Goal: Task Accomplishment & Management: Complete application form

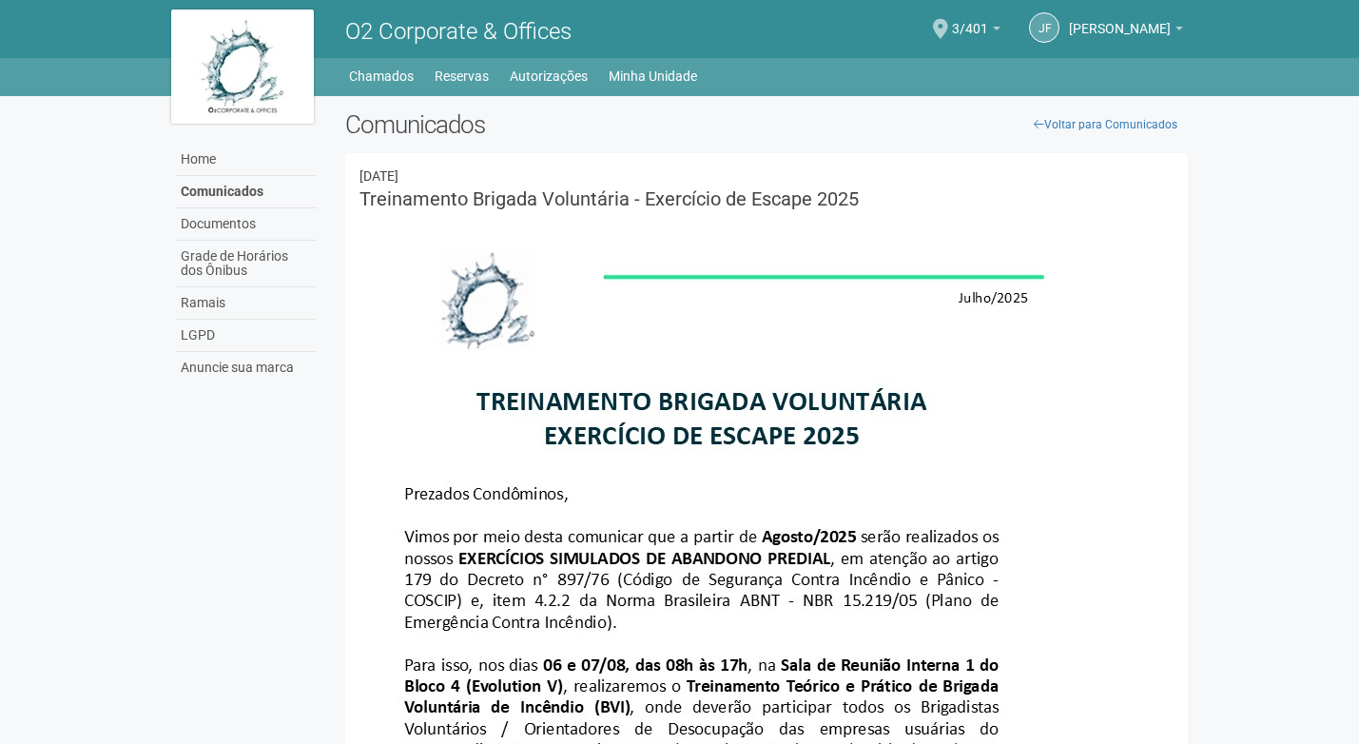
click at [1142, 502] on li at bounding box center [766, 717] width 815 height 989
click at [1254, 415] on body "Aguarde... O2 Corporate & Offices JF Jaidete Freitas Jaidete Freitas jaidete.fr…" at bounding box center [679, 372] width 1359 height 744
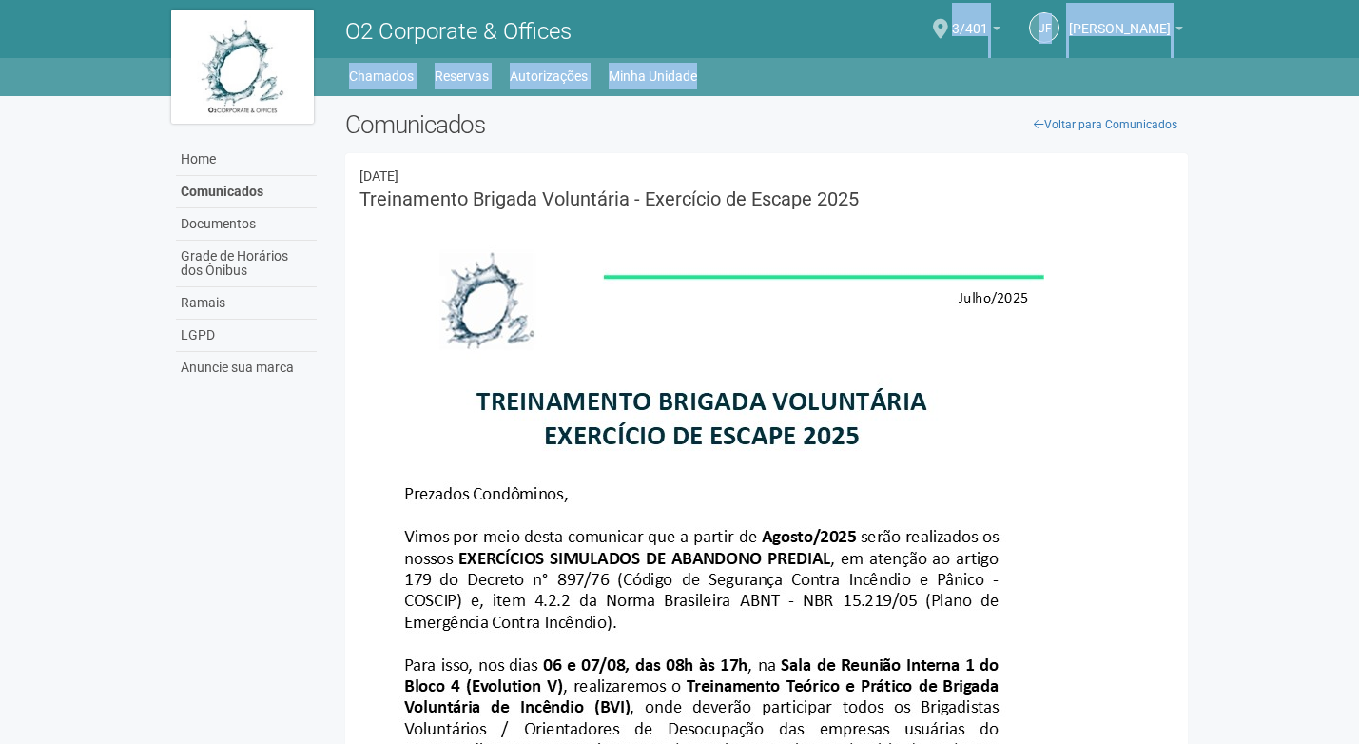
drag, startPoint x: 688, startPoint y: 29, endPoint x: 905, endPoint y: 76, distance: 222.9
click at [905, 76] on header "O2 Corporate & Offices JF Jaidete Freitas Jaidete Freitas jaidete.freitas@calca…" at bounding box center [679, 48] width 1359 height 96
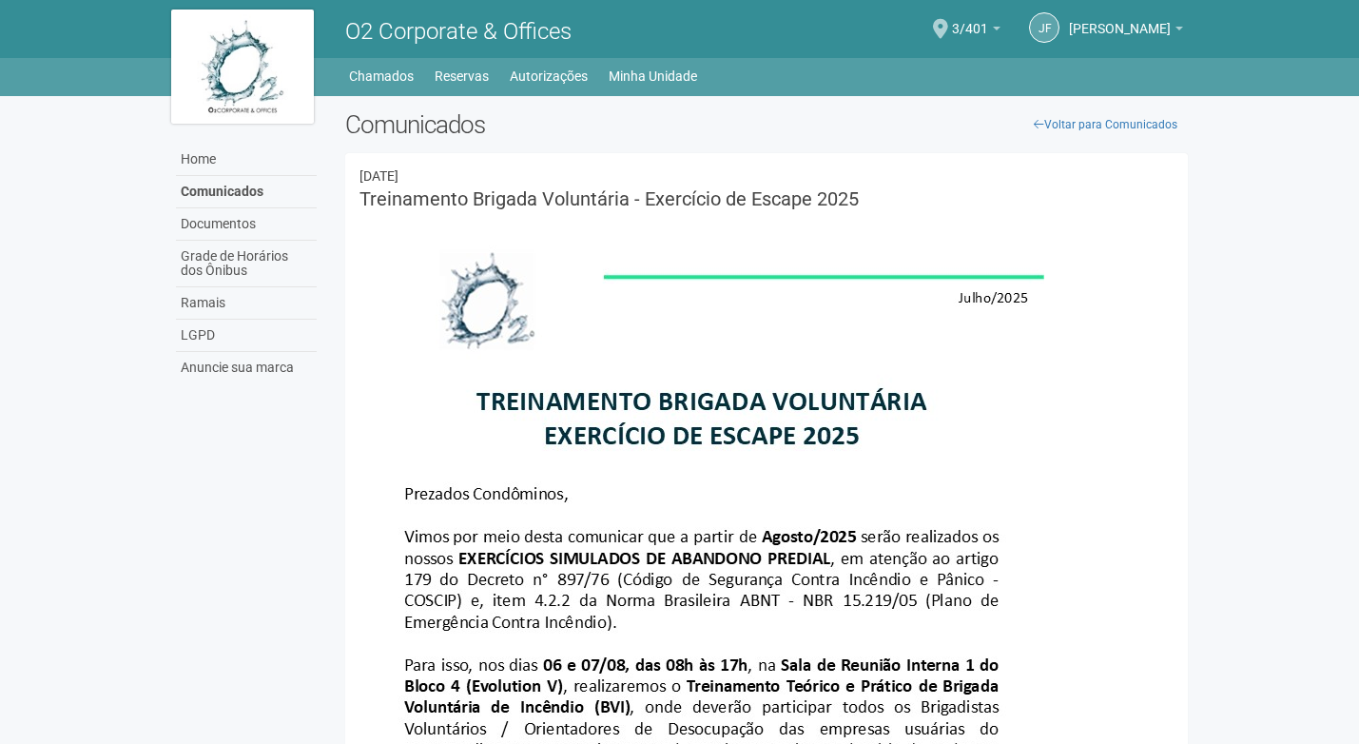
click at [1212, 191] on body "Aguarde... O2 Corporate & Offices JF Jaidete Freitas Jaidete Freitas jaidete.fr…" at bounding box center [679, 372] width 1359 height 744
click at [1321, 465] on body "Aguarde... O2 Corporate & Offices JF Jaidete Freitas Jaidete Freitas jaidete.fr…" at bounding box center [679, 372] width 1359 height 744
drag, startPoint x: 816, startPoint y: 80, endPoint x: 949, endPoint y: 86, distance: 133.3
click at [949, 86] on ul "Home Home Comunicados Documentos Grade de Horários dos Ônibus Ramais LGPD Anunc…" at bounding box center [768, 76] width 842 height 27
click at [820, 34] on div "JF Jaidete Freitas Jaidete Freitas jaidete.freitas@calcada.com.br Meu perfil Al…" at bounding box center [984, 29] width 417 height 52
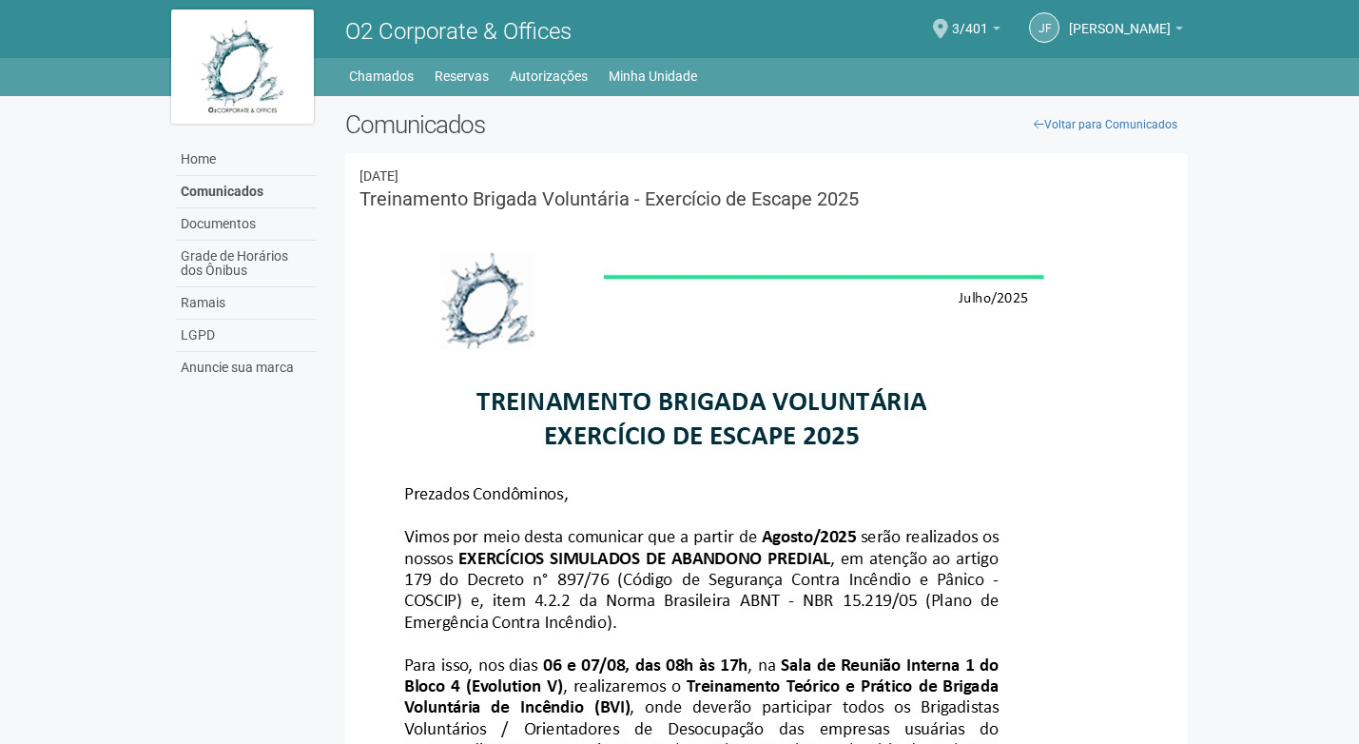
click at [820, 34] on div "JF Jaidete Freitas Jaidete Freitas jaidete.freitas@calcada.com.br Meu perfil Al…" at bounding box center [984, 29] width 417 height 52
drag, startPoint x: 820, startPoint y: 34, endPoint x: 732, endPoint y: 28, distance: 87.7
click at [734, 28] on h1 "O2 Corporate & Offices" at bounding box center [548, 31] width 407 height 25
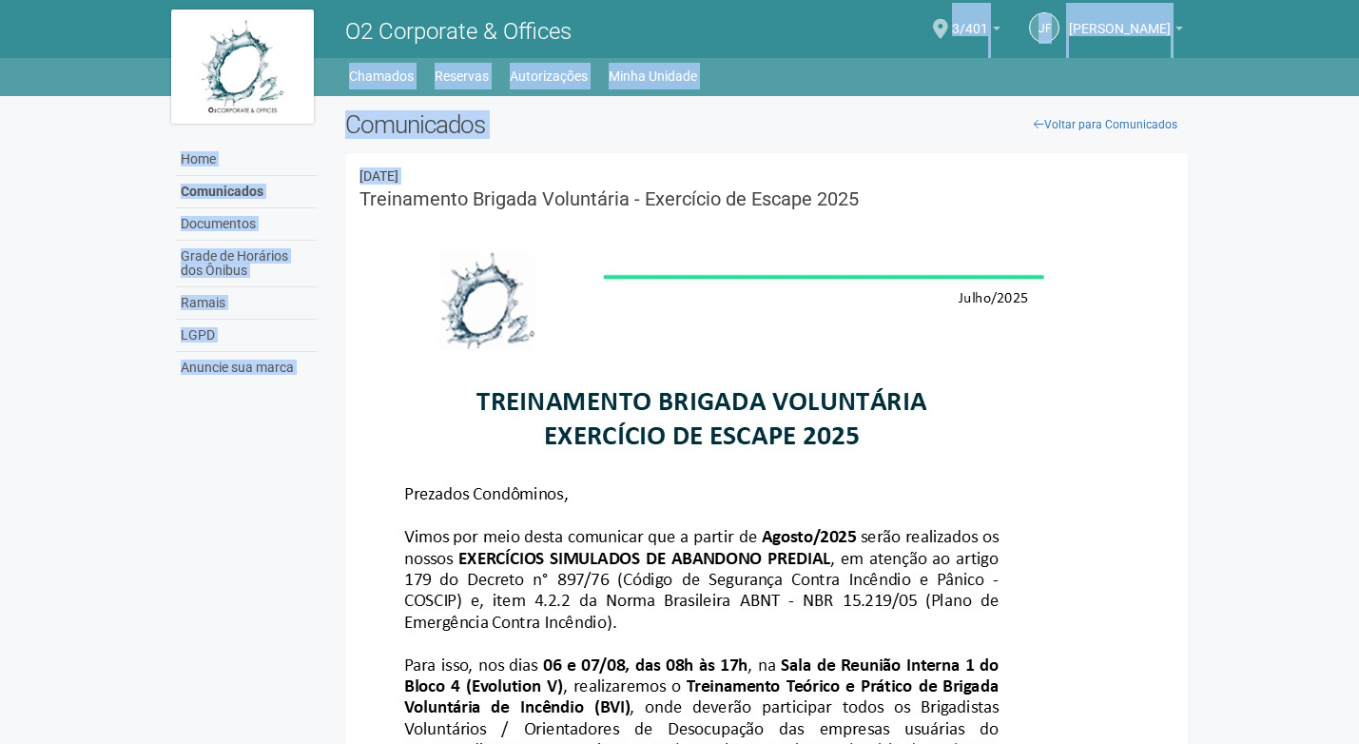
drag, startPoint x: 732, startPoint y: 28, endPoint x: 838, endPoint y: 149, distance: 161.1
click at [838, 149] on body "Aguarde... O2 Corporate & Offices JF Jaidete Freitas Jaidete Freitas jaidete.fr…" at bounding box center [679, 372] width 1359 height 744
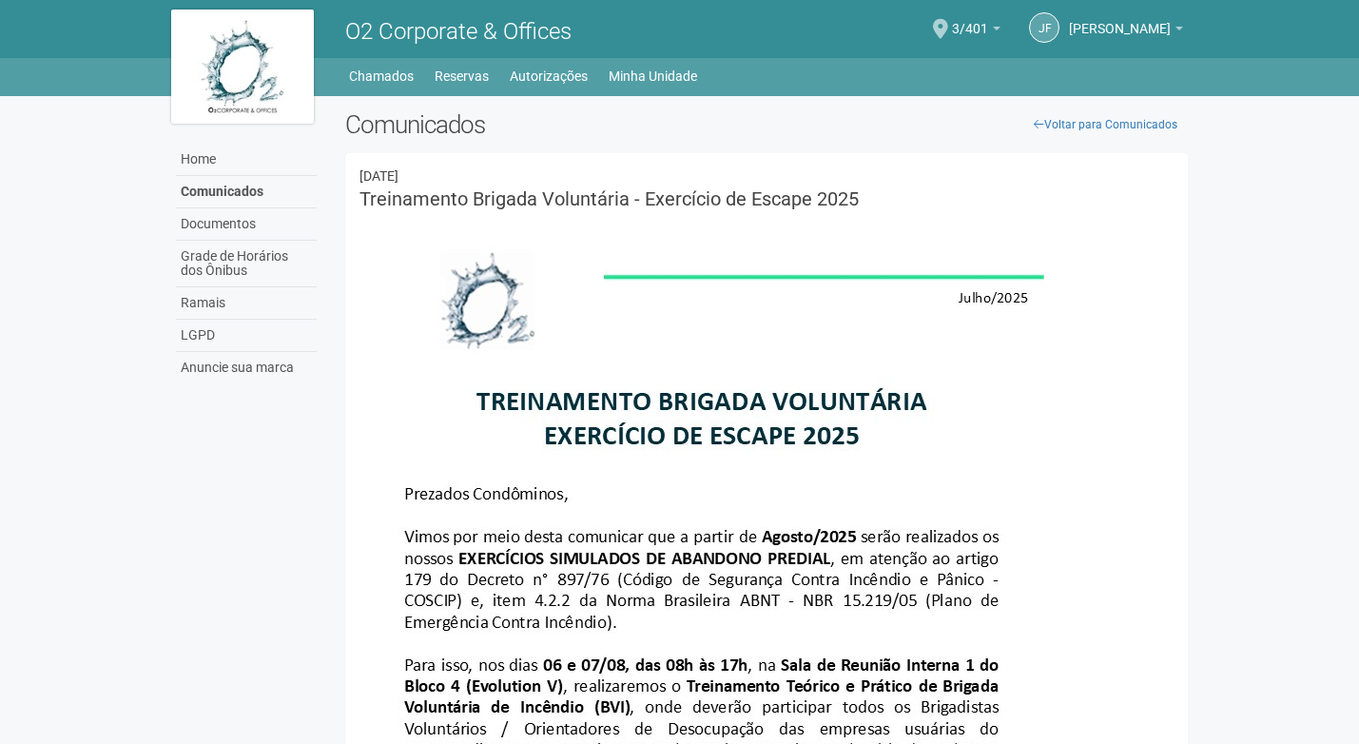
click at [1345, 312] on body "Aguarde... O2 Corporate & Offices JF Jaidete Freitas Jaidete Freitas jaidete.fr…" at bounding box center [679, 372] width 1359 height 744
click at [1326, 312] on body "Aguarde... O2 Corporate & Offices JF Jaidete Freitas Jaidete Freitas jaidete.fr…" at bounding box center [679, 372] width 1359 height 744
click at [529, 80] on link "Autorizações" at bounding box center [549, 76] width 78 height 27
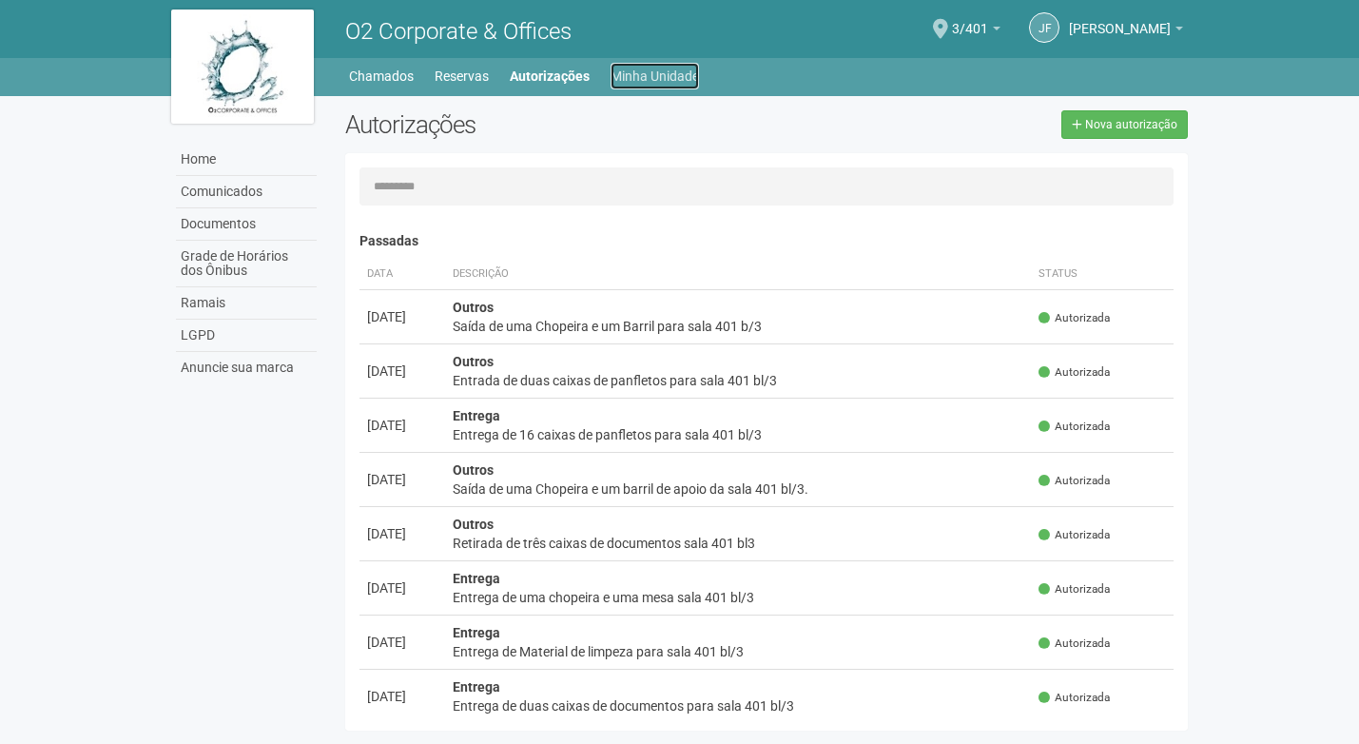
click at [649, 73] on link "Minha Unidade" at bounding box center [655, 76] width 88 height 27
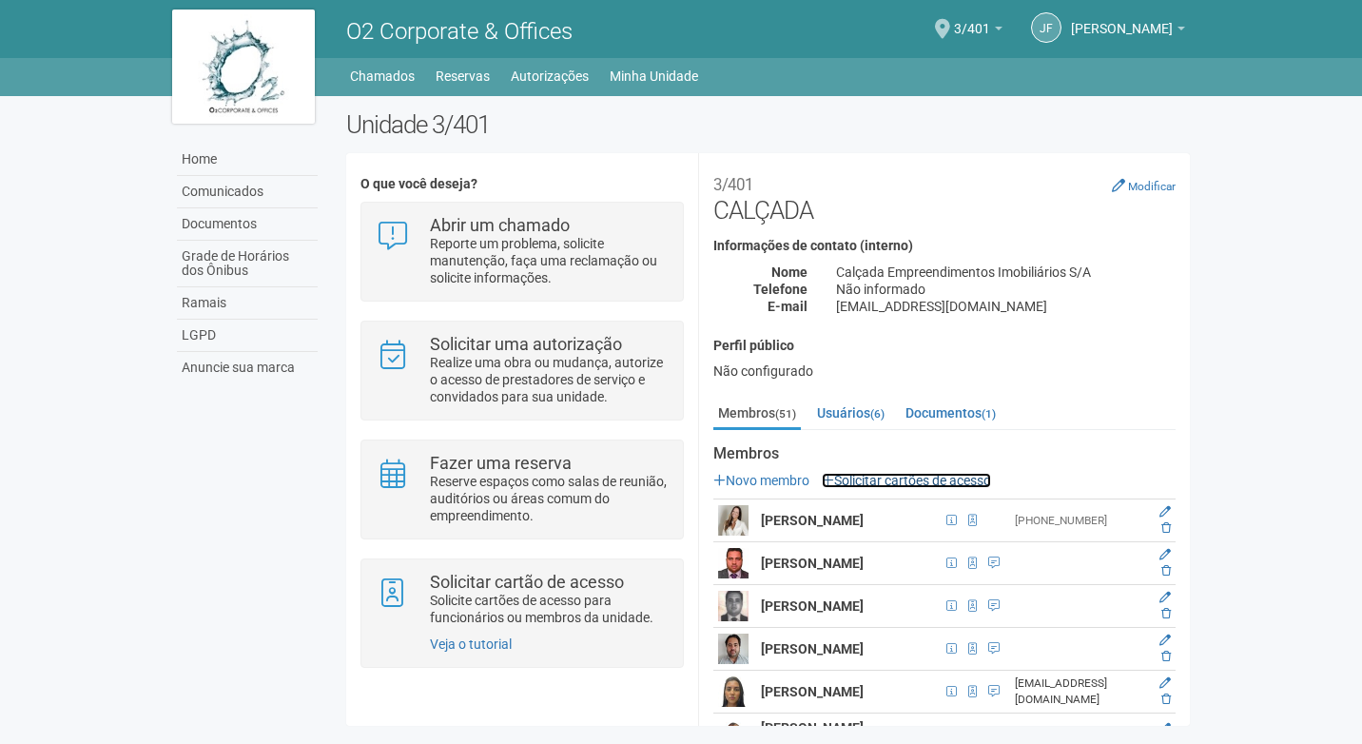
click at [898, 478] on link "Solicitar cartões de acesso" at bounding box center [906, 480] width 169 height 15
